Goal: Transaction & Acquisition: Purchase product/service

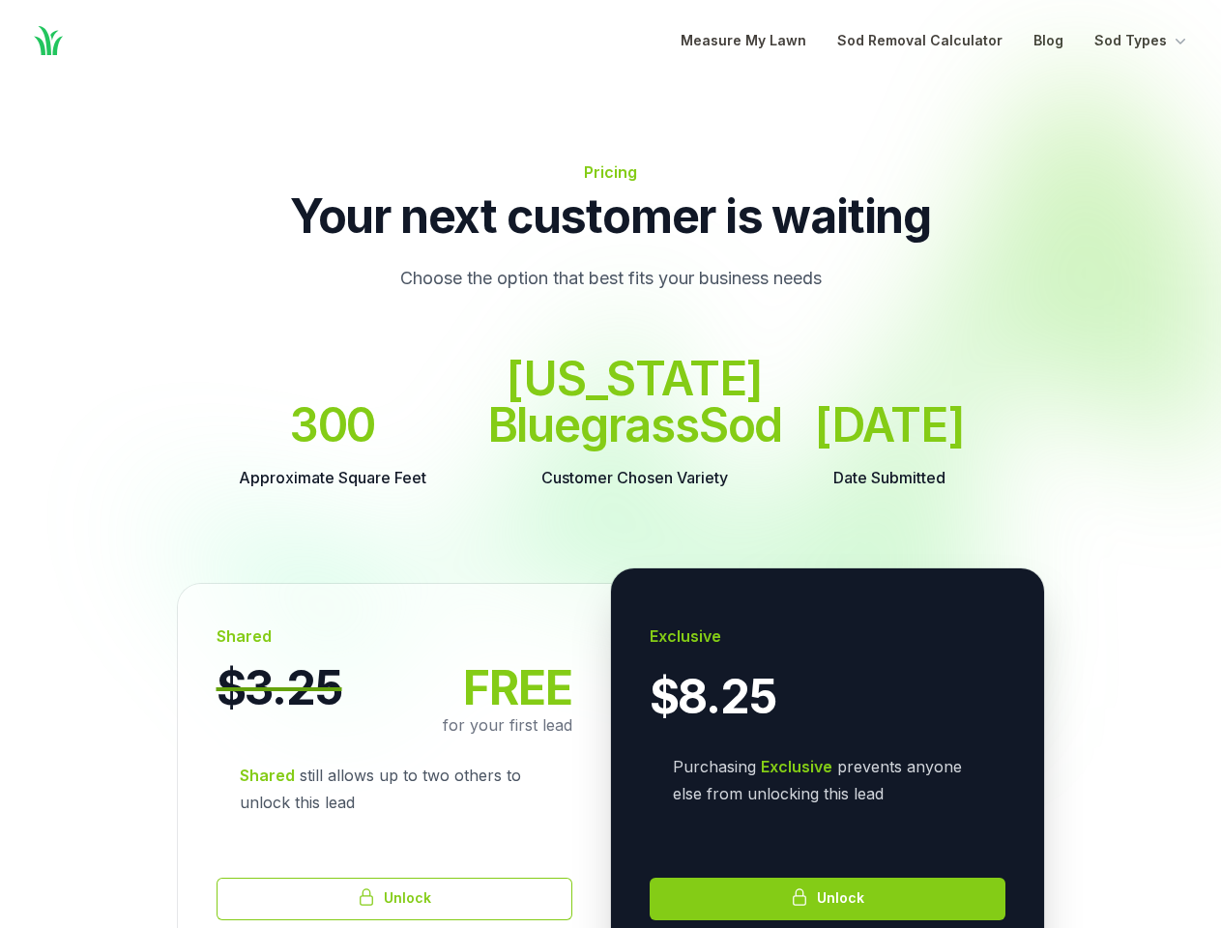
click at [610, 449] on dd "Kentucky Bluegrass Sod" at bounding box center [635, 402] width 296 height 93
click at [1142, 41] on button "Sod Types" at bounding box center [1143, 40] width 96 height 23
click at [395, 921] on button "Unlock" at bounding box center [395, 899] width 356 height 43
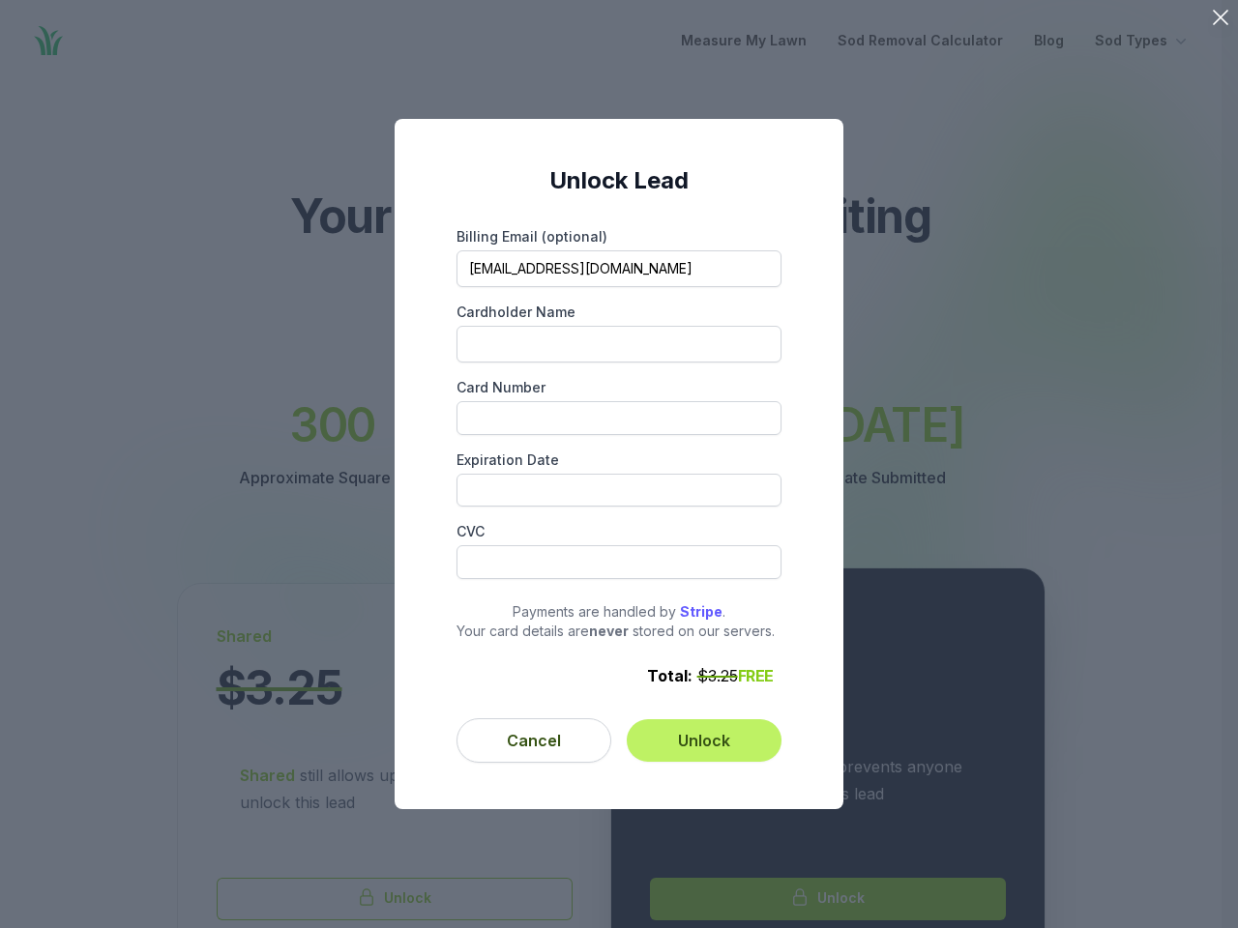
click at [828, 926] on div "Unlock Lead Billing Email (optional) info@gregslawn.com Cardholder Name Card Nu…" at bounding box center [619, 464] width 1238 height 928
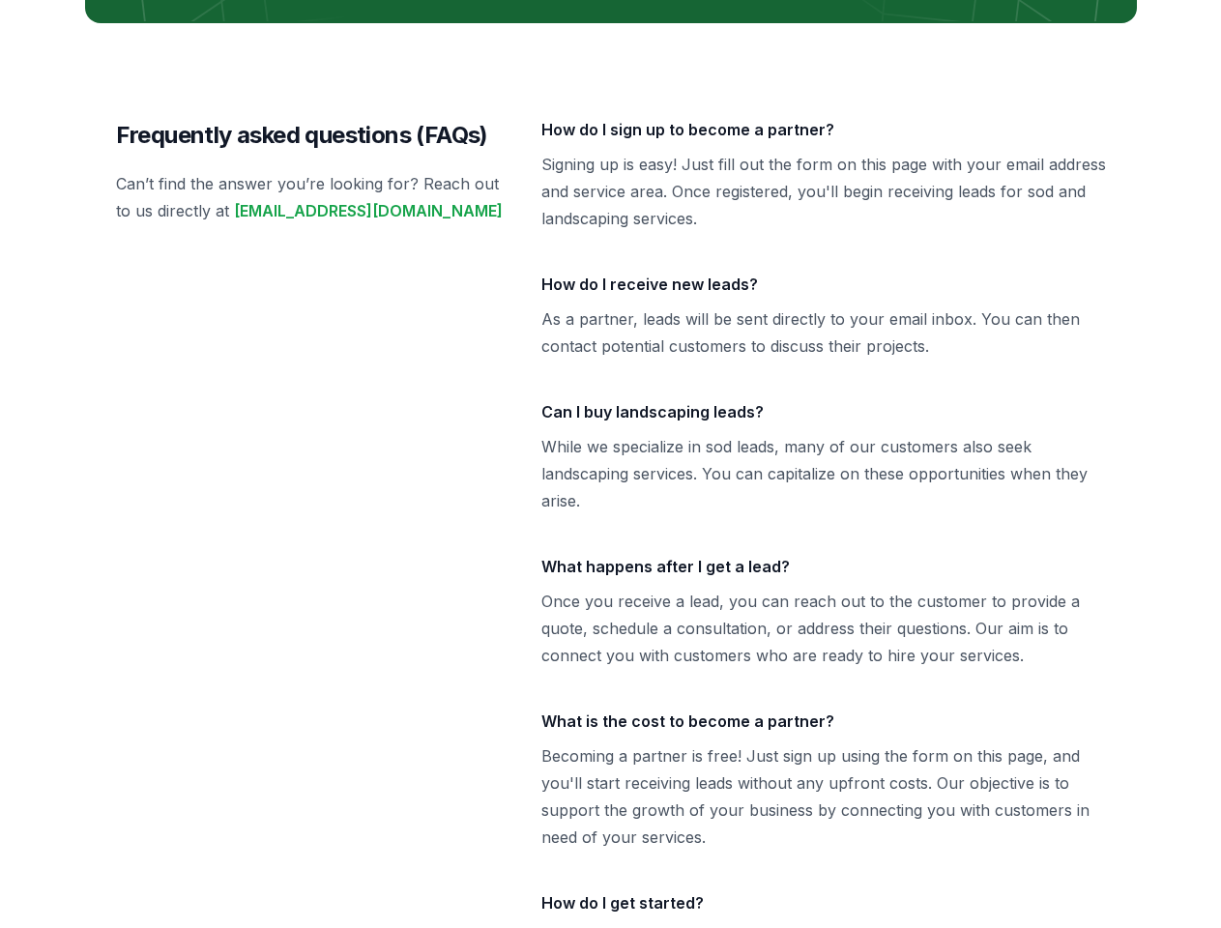
scroll to position [4141, 0]
click at [610, 23] on div "Frequently asked questions (FAQs) Can’t find the answer you’re looking for? Rea…" at bounding box center [611, 574] width 1052 height 1103
click at [610, 464] on p "While we specialize in sod leads, many of our customers also seek landscaping s…" at bounding box center [824, 473] width 565 height 81
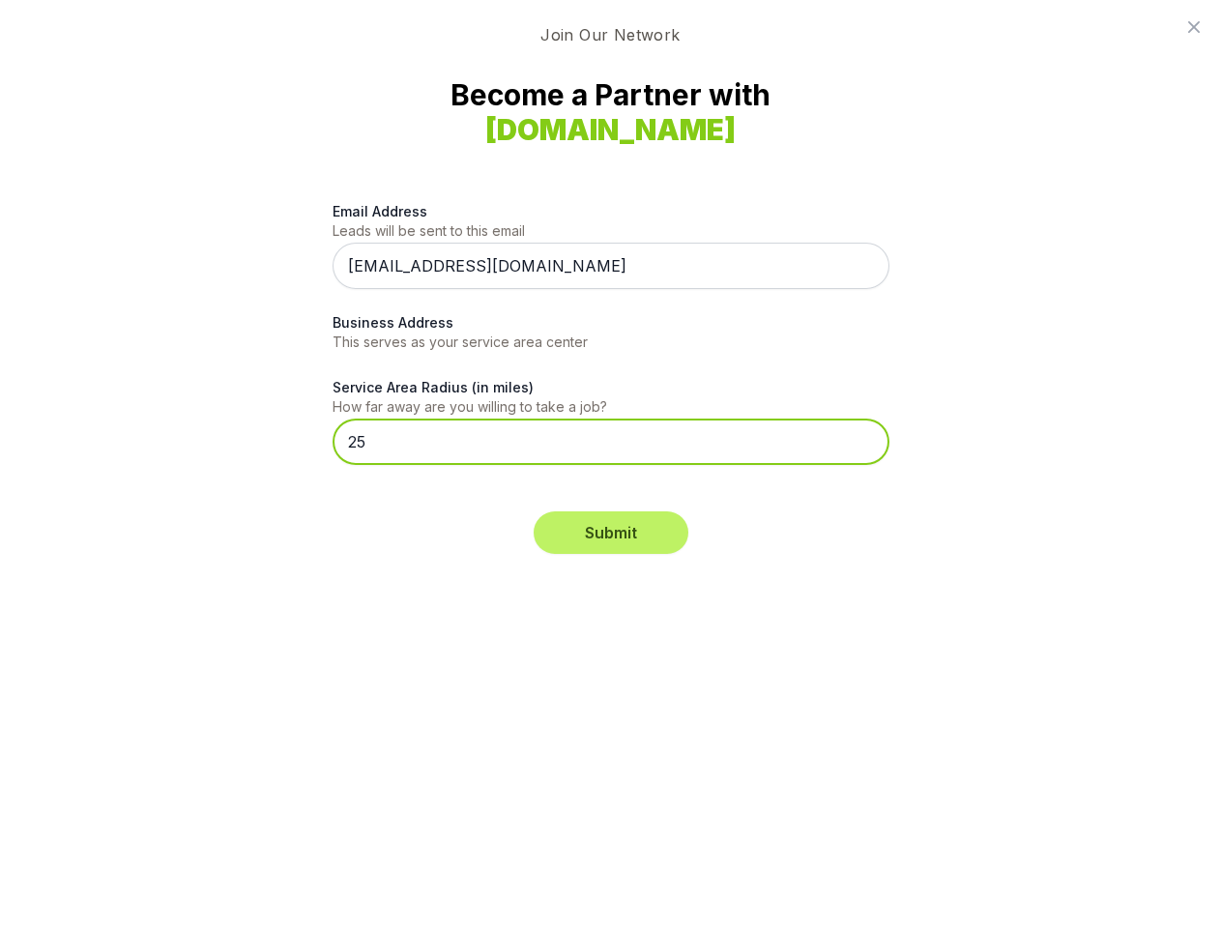
click at [610, 464] on input "25" at bounding box center [611, 442] width 557 height 46
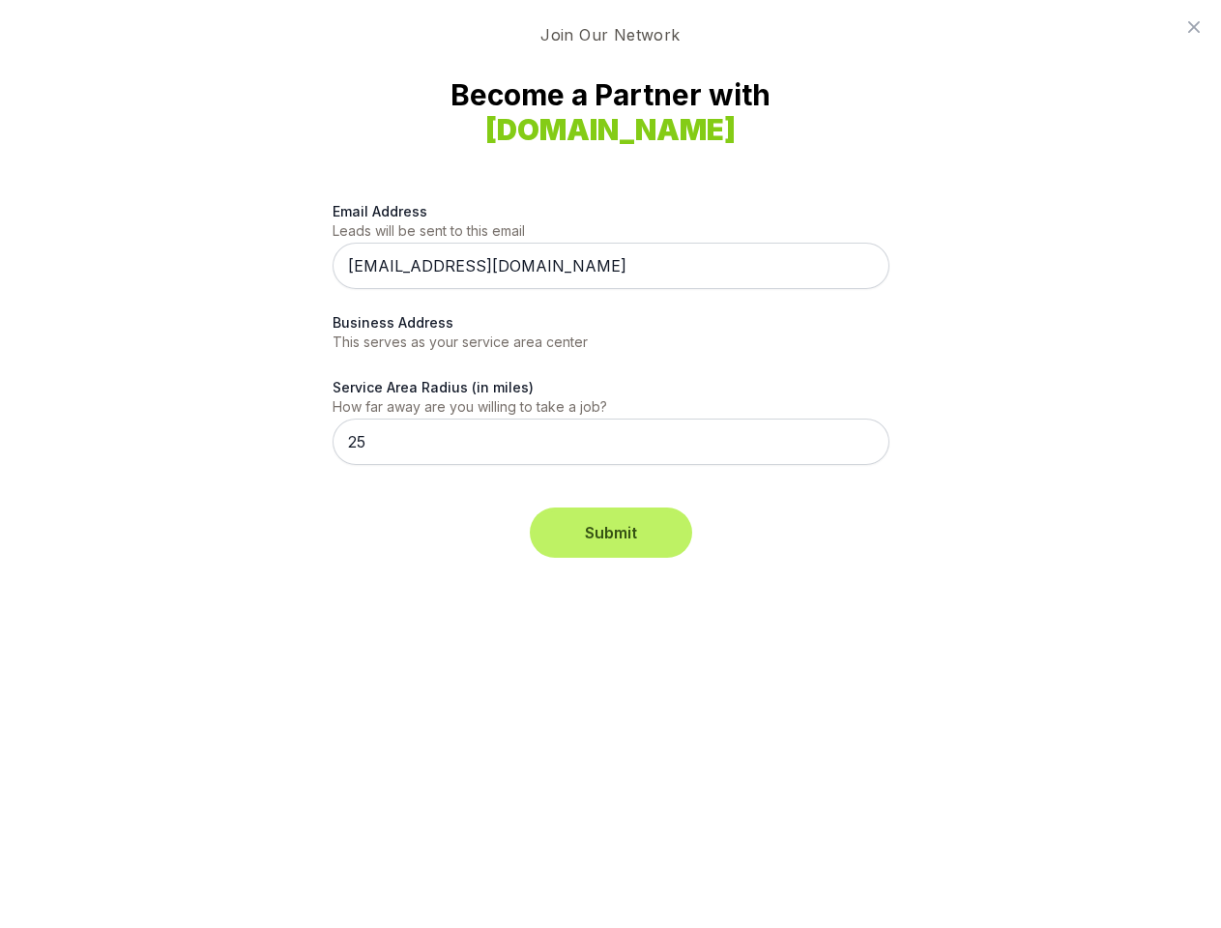
click at [611, 533] on button "Submit" at bounding box center [611, 533] width 155 height 43
click at [1194, 27] on icon at bounding box center [1195, 27] width 12 height 12
